Goal: Task Accomplishment & Management: Manage account settings

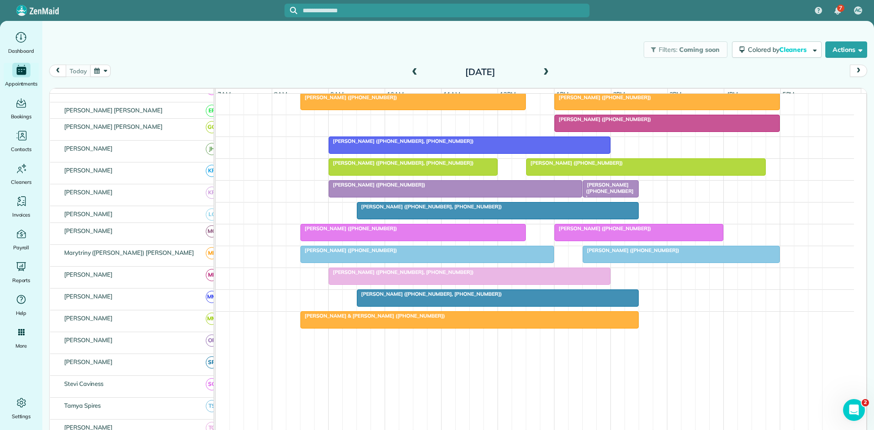
scroll to position [442, 0]
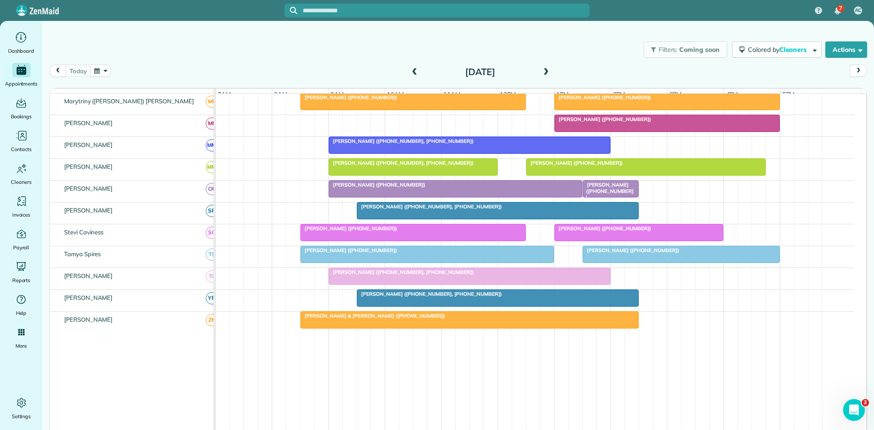
click at [605, 101] on span "[PERSON_NAME] ([PHONE_NUMBER])" at bounding box center [602, 97] width 97 height 6
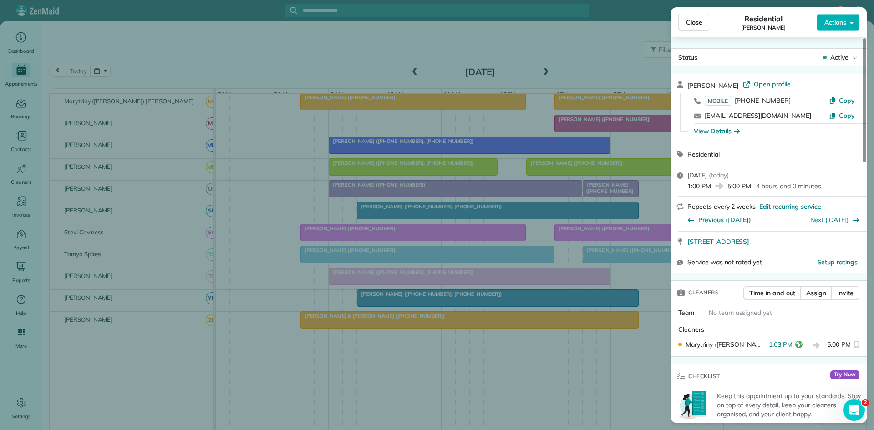
click at [539, 152] on div "Close Residential [PERSON_NAME] Actions Status Active [PERSON_NAME] · Open prof…" at bounding box center [437, 215] width 874 height 430
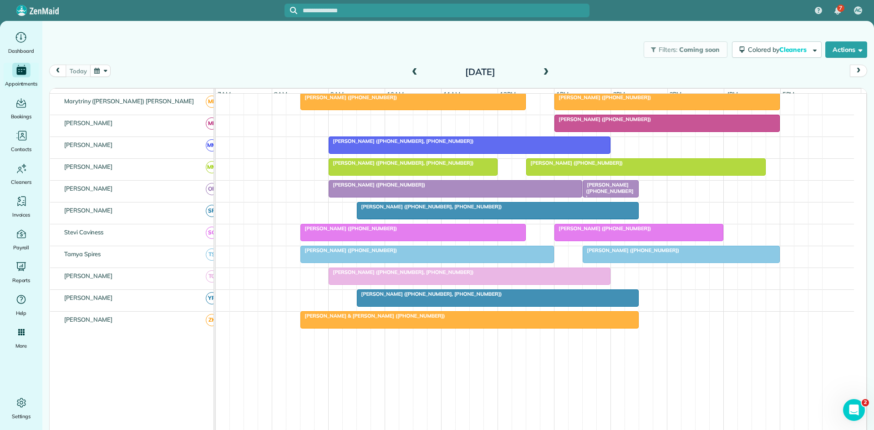
click at [596, 232] on span "[PERSON_NAME] ([PHONE_NUMBER])" at bounding box center [602, 228] width 97 height 6
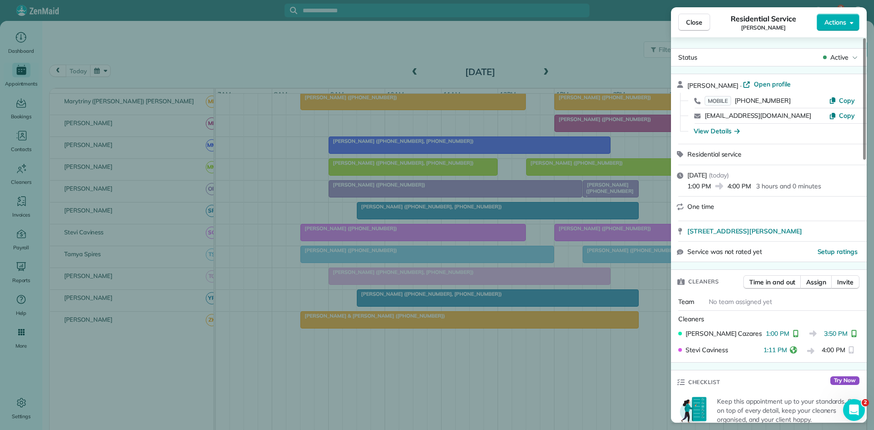
click at [470, 248] on div "Close Residential Service [PERSON_NAME] Actions Status Active [PERSON_NAME] · O…" at bounding box center [437, 215] width 874 height 430
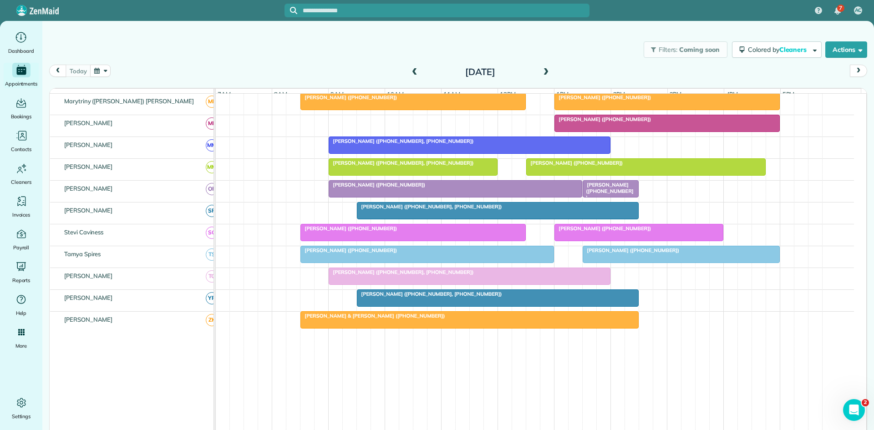
click at [679, 263] on div at bounding box center [681, 254] width 196 height 16
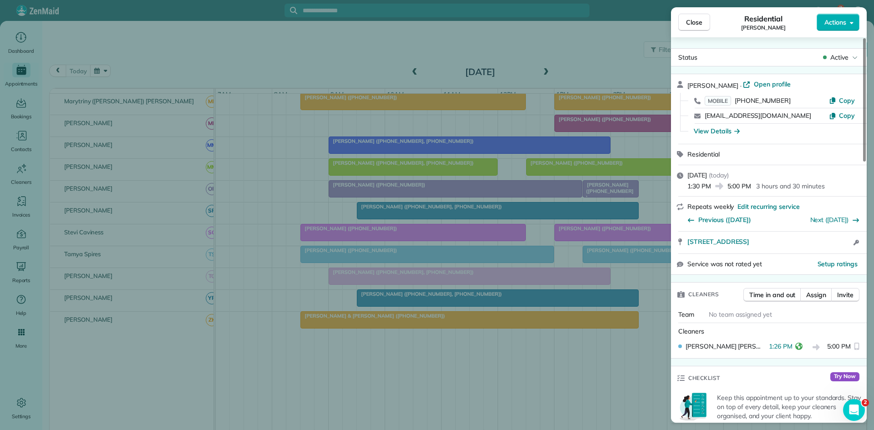
click at [570, 250] on div "Close Residential [PERSON_NAME] Actions Status Active [PERSON_NAME] · Open prof…" at bounding box center [437, 215] width 874 height 430
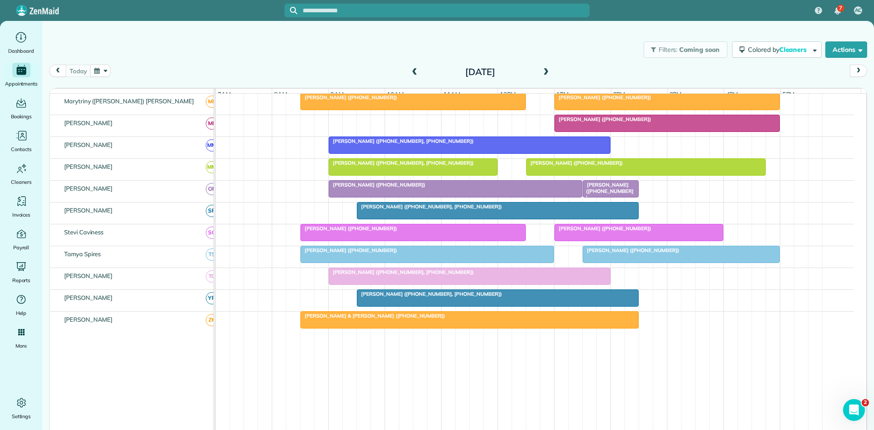
click at [413, 76] on span at bounding box center [415, 72] width 10 height 8
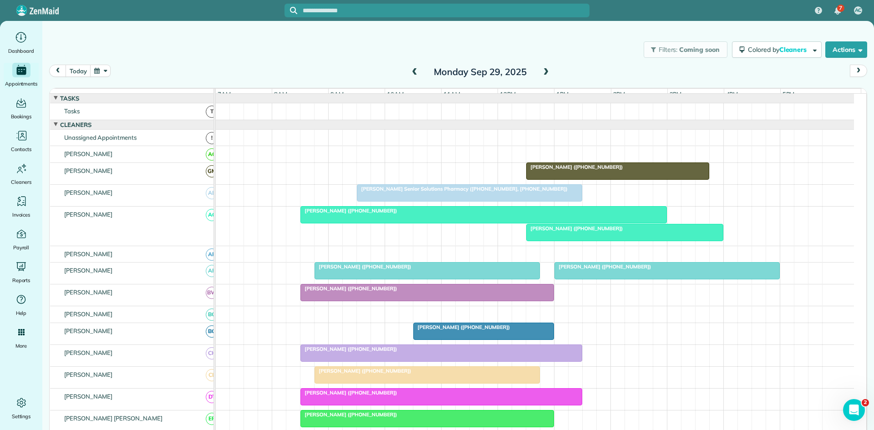
click at [578, 232] on span "[PERSON_NAME] ([PHONE_NUMBER])" at bounding box center [574, 228] width 97 height 6
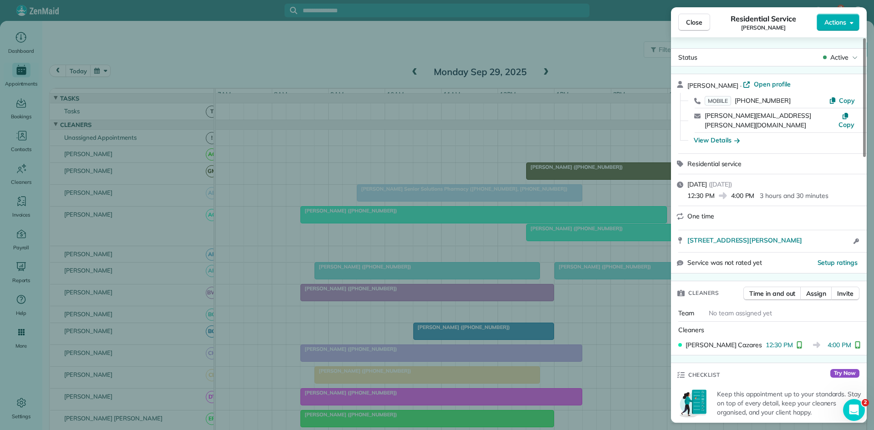
click at [782, 88] on span "Open profile" at bounding box center [772, 84] width 37 height 9
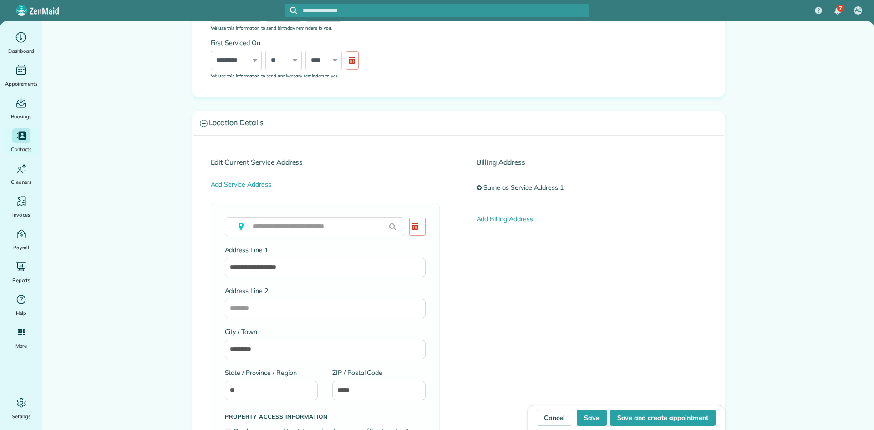
type input "**********"
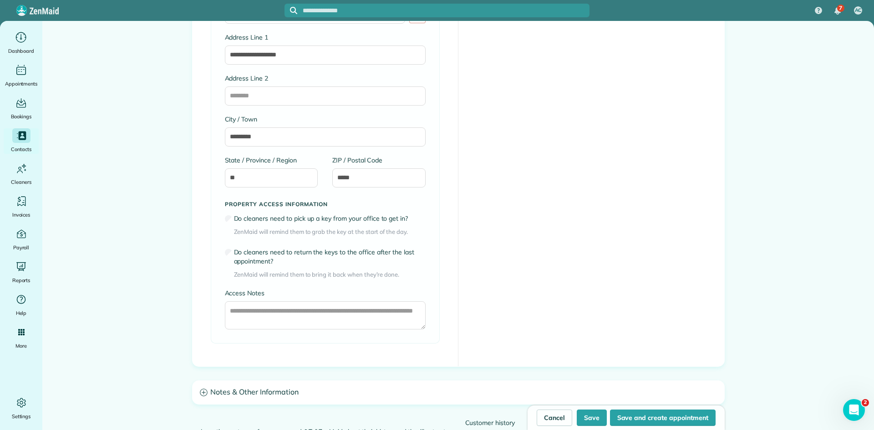
scroll to position [689, 0]
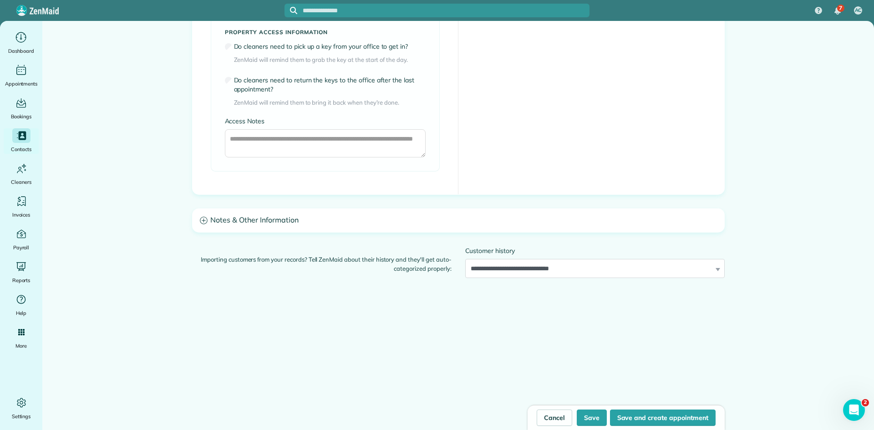
click at [422, 223] on h3 "Notes & Other Information" at bounding box center [459, 220] width 532 height 23
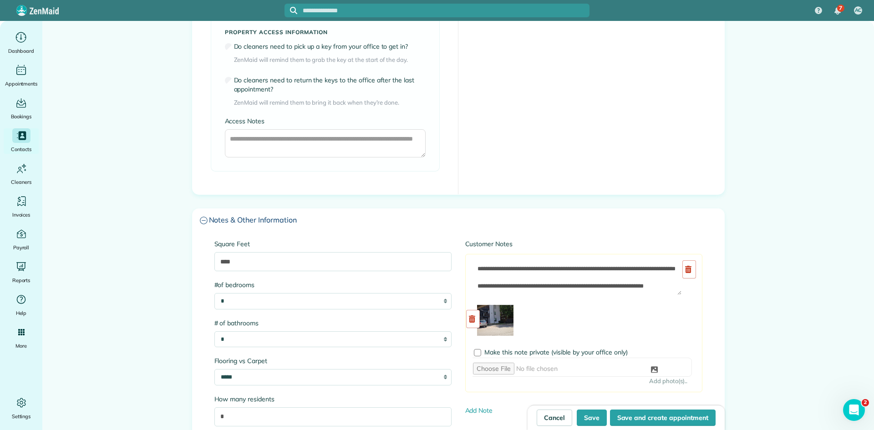
scroll to position [840, 0]
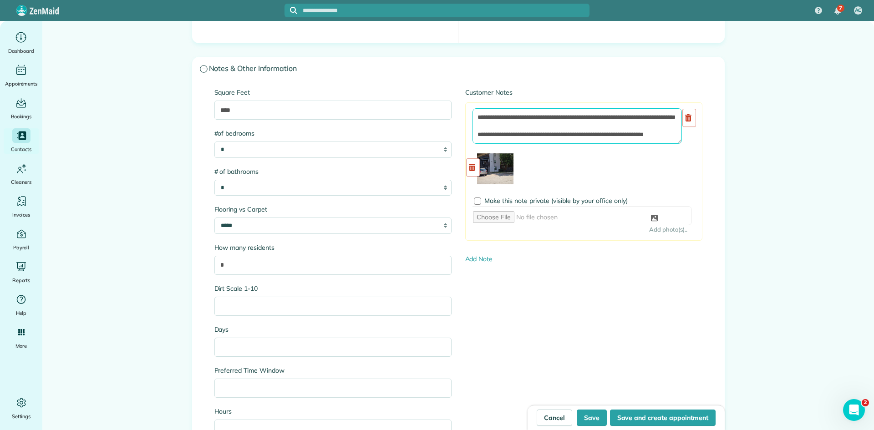
click at [475, 118] on textarea at bounding box center [577, 126] width 209 height 36
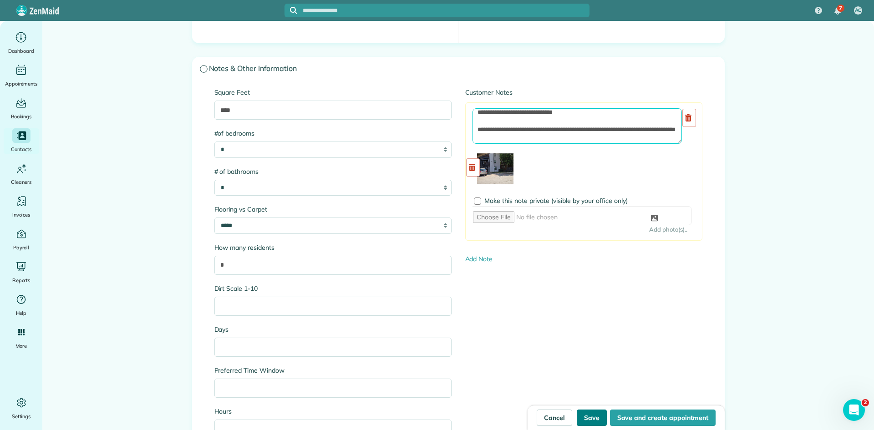
type textarea "**********"
click at [598, 412] on button "Save" at bounding box center [592, 418] width 30 height 16
type input "**********"
